Goal: Find specific page/section: Find specific page/section

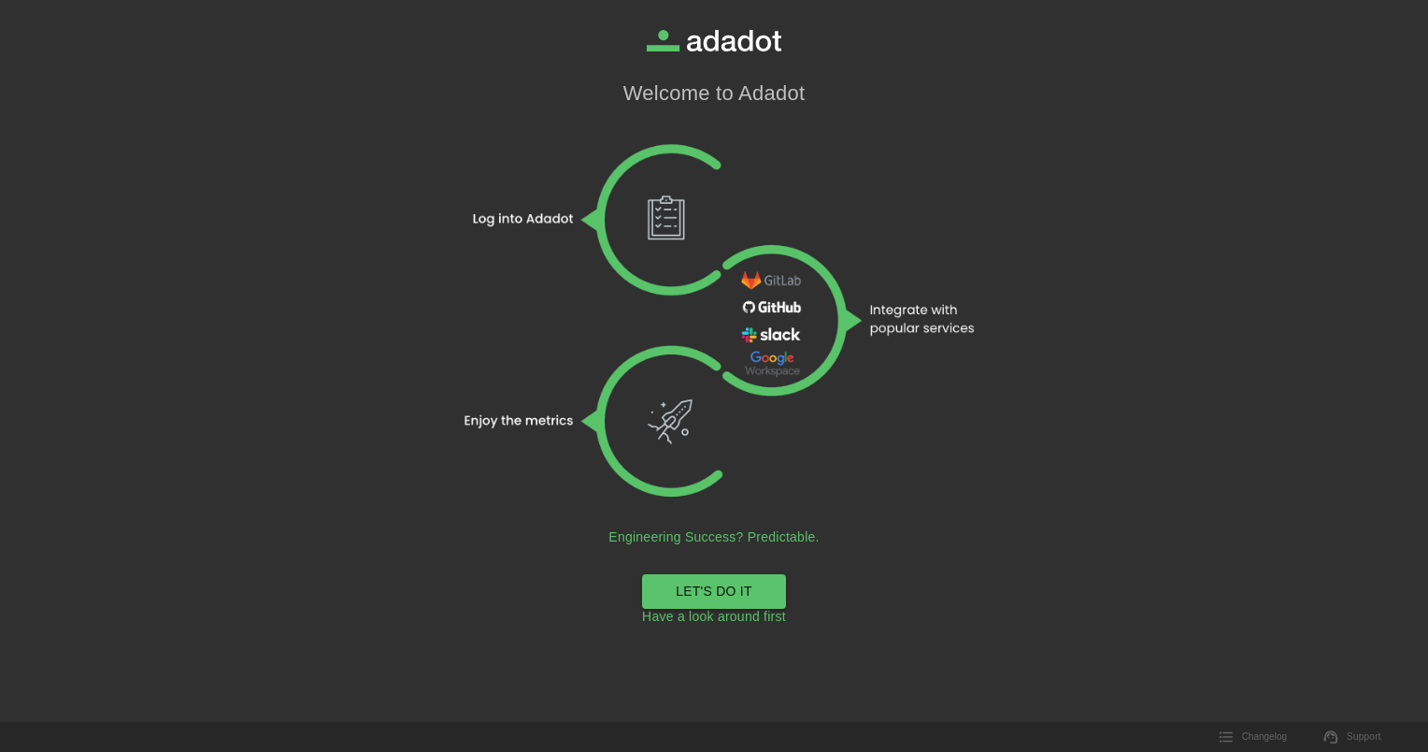
click at [721, 589] on link "LET'S DO IT" at bounding box center [714, 591] width 144 height 35
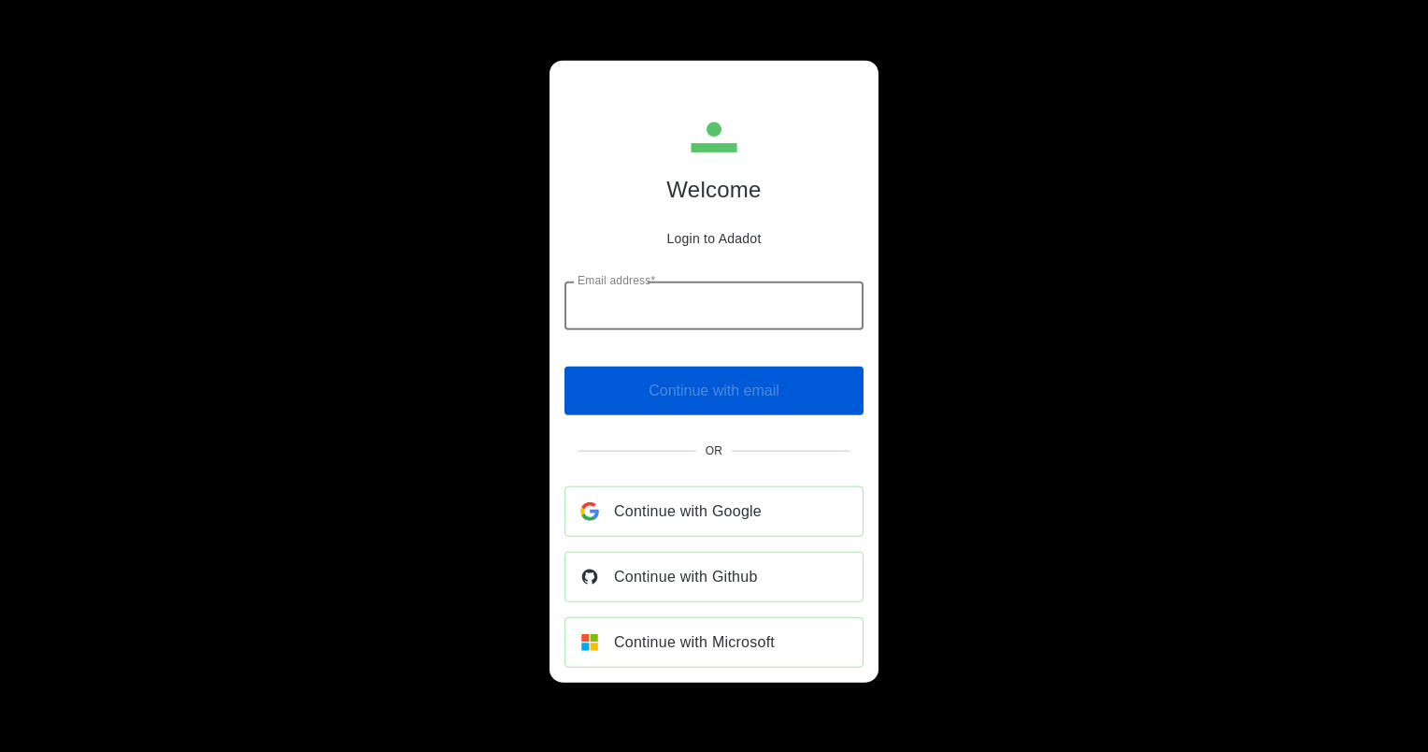
click at [640, 289] on div "Email address* Email address*" at bounding box center [714, 305] width 299 height 49
type input "**********"
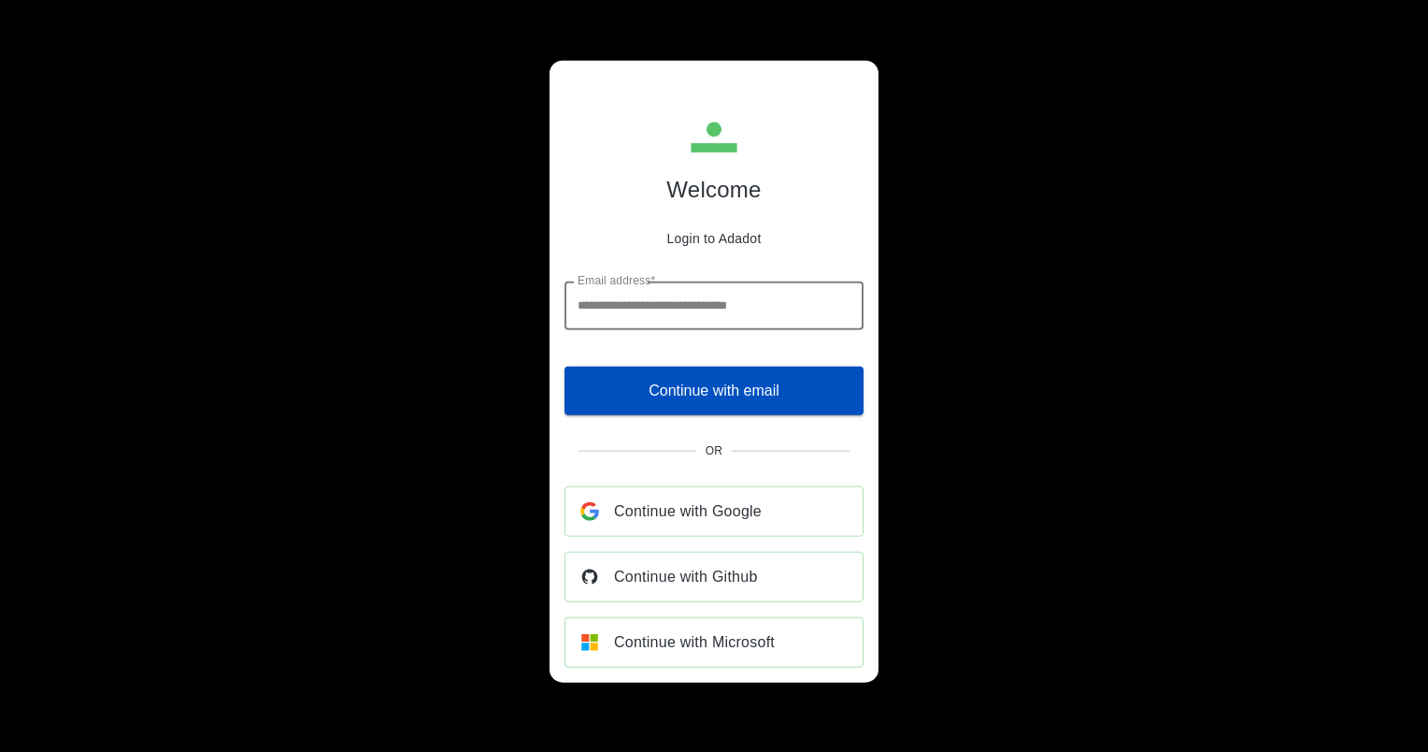
click at [748, 393] on span "Continue with email" at bounding box center [714, 390] width 131 height 26
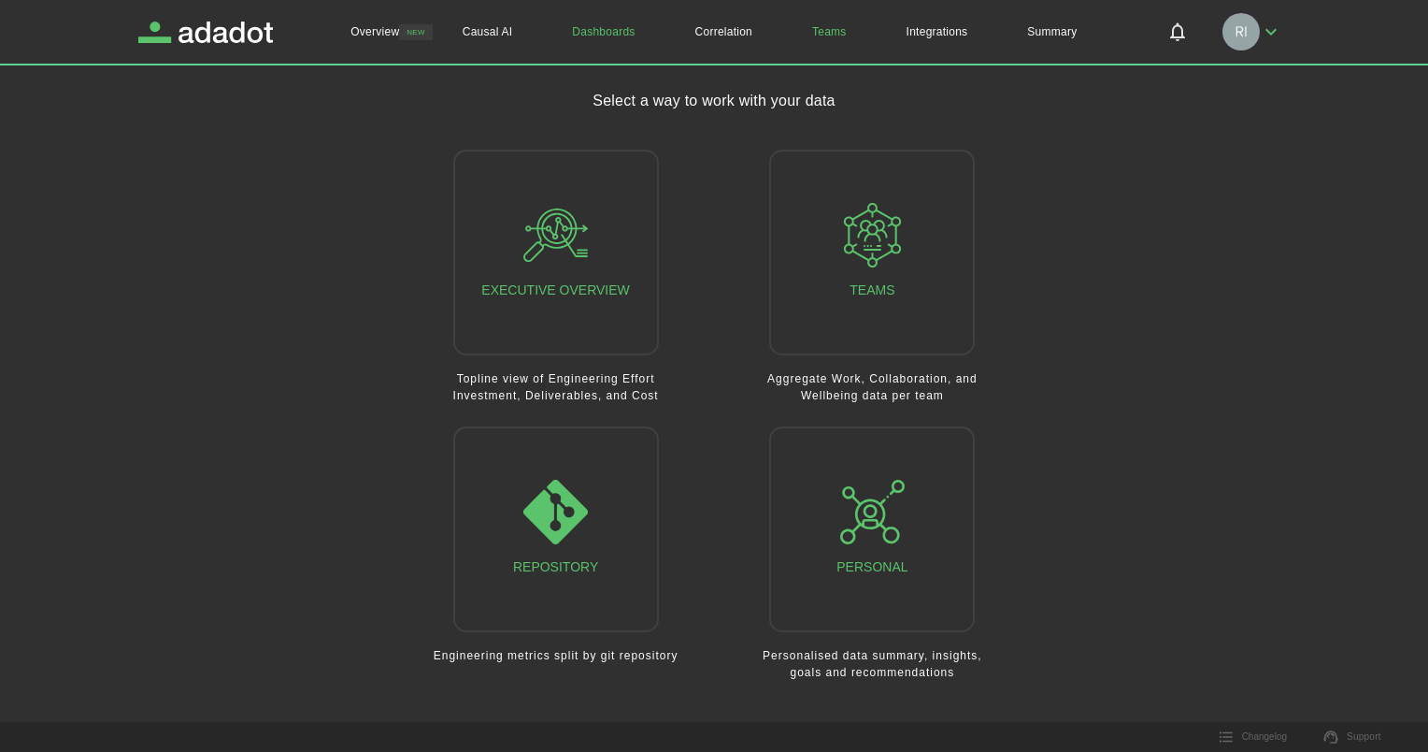
click at [830, 34] on link "Teams" at bounding box center [829, 32] width 94 height 64
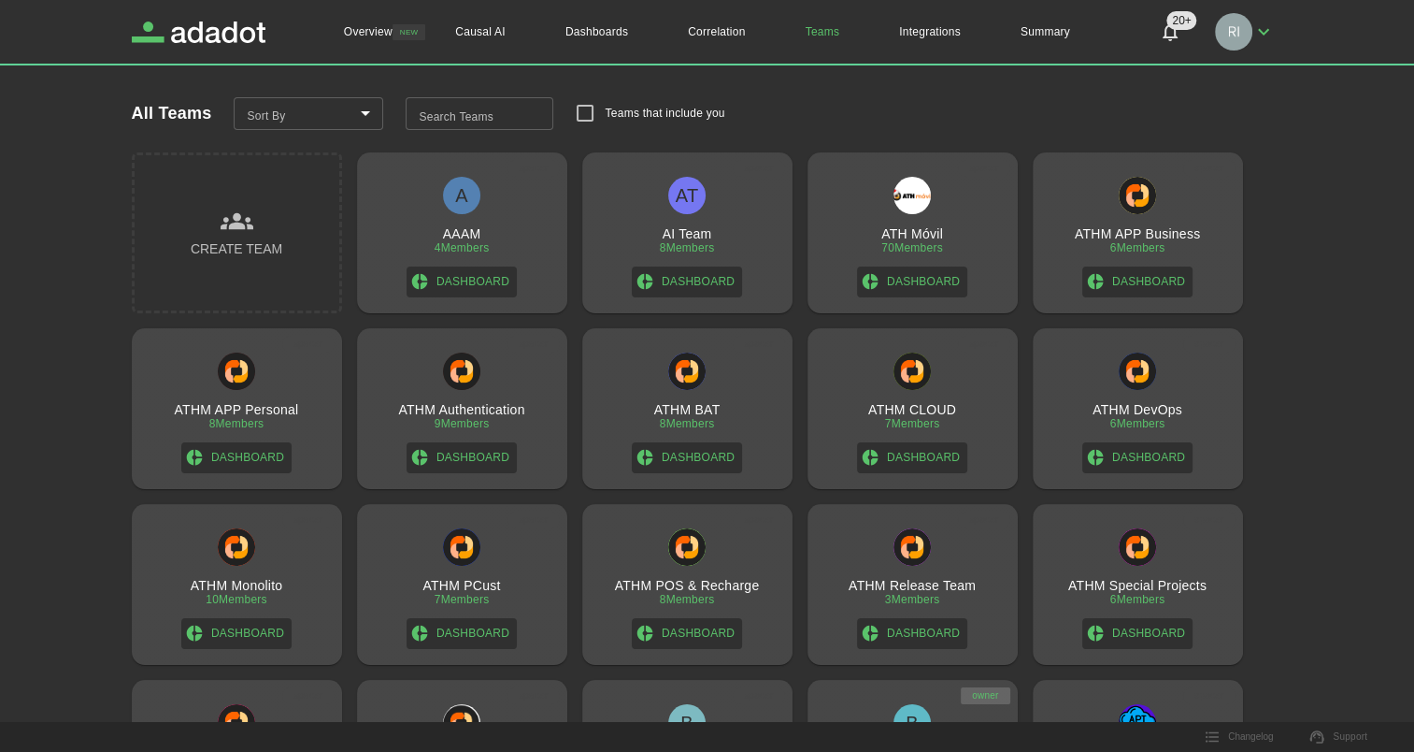
click at [466, 108] on div "Search Teams Search Teams" at bounding box center [480, 114] width 148 height 34
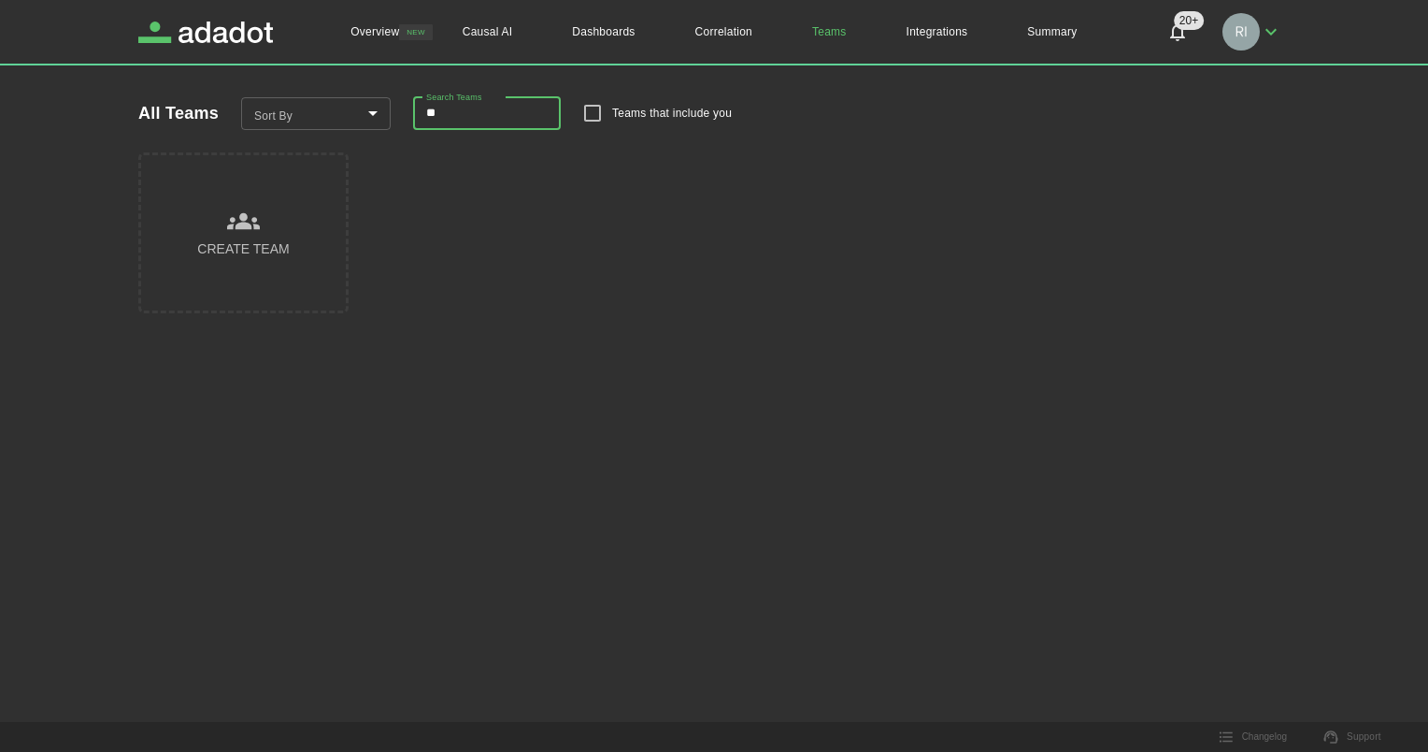
type input "*"
